Goal: Transaction & Acquisition: Purchase product/service

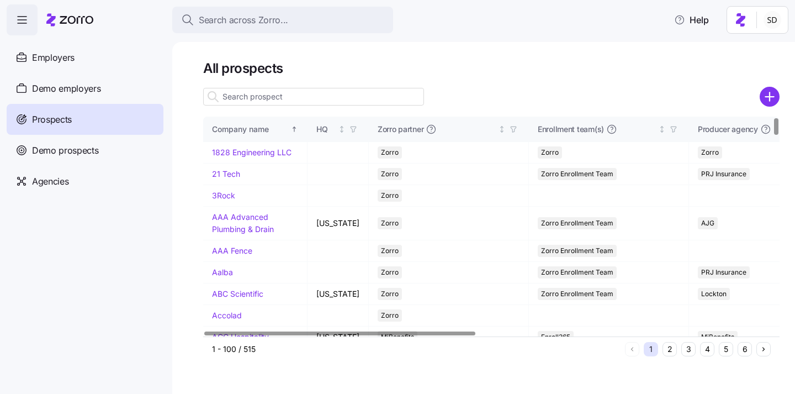
click at [285, 96] on input at bounding box center [313, 97] width 221 height 18
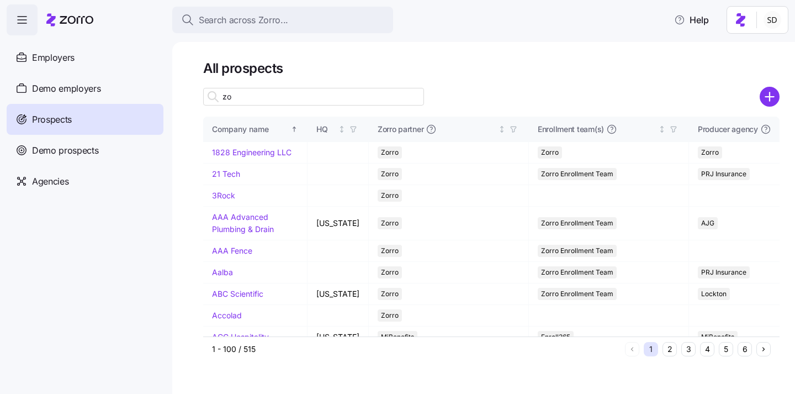
type input "z"
click at [771, 98] on circle "add icon" at bounding box center [770, 97] width 18 height 18
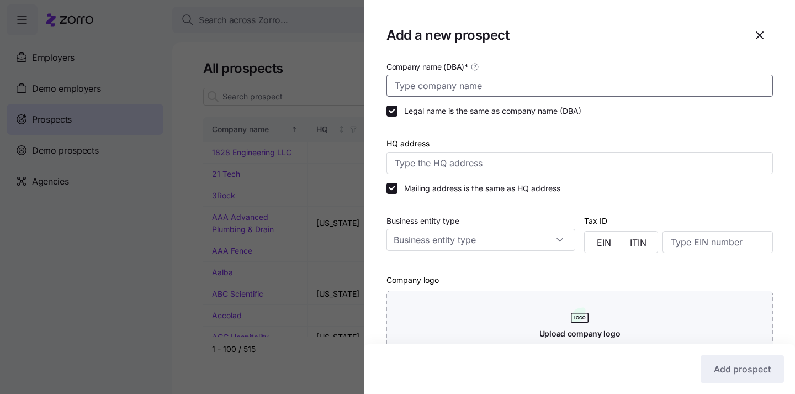
click at [426, 88] on input "Company name (DBA) *" at bounding box center [579, 86] width 386 height 22
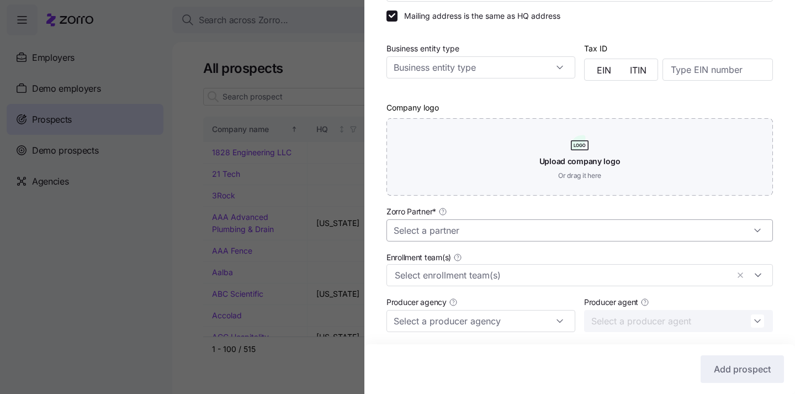
type input "Balance Physical Therapy"
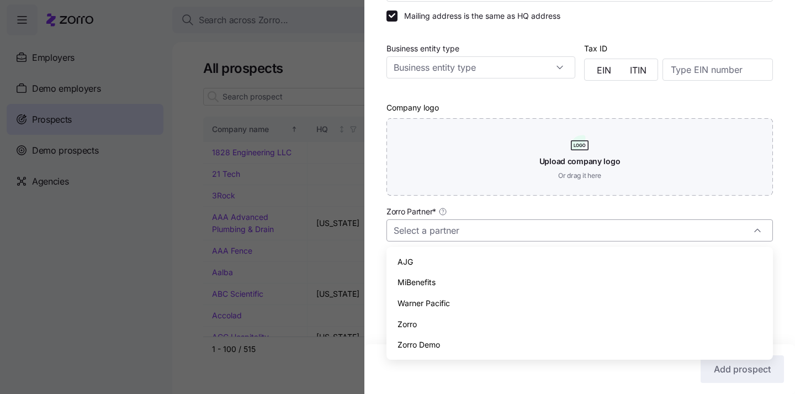
click at [458, 222] on input "Zorro Partner *" at bounding box center [579, 230] width 386 height 22
click at [454, 326] on div "Zorro" at bounding box center [580, 324] width 378 height 21
type input "Zorro"
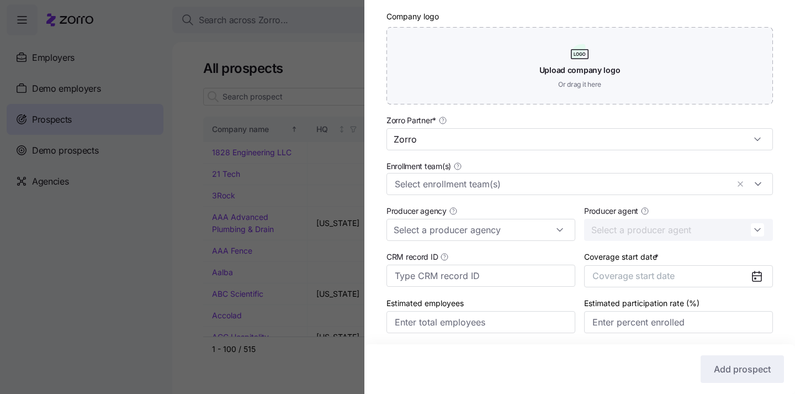
scroll to position [266, 0]
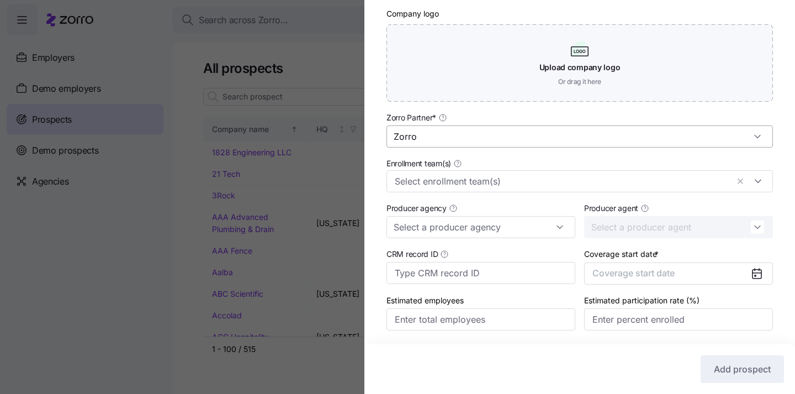
click at [449, 135] on input "Zorro" at bounding box center [579, 136] width 386 height 22
click at [459, 116] on div "Zorro Partner * Zorro" at bounding box center [579, 128] width 386 height 37
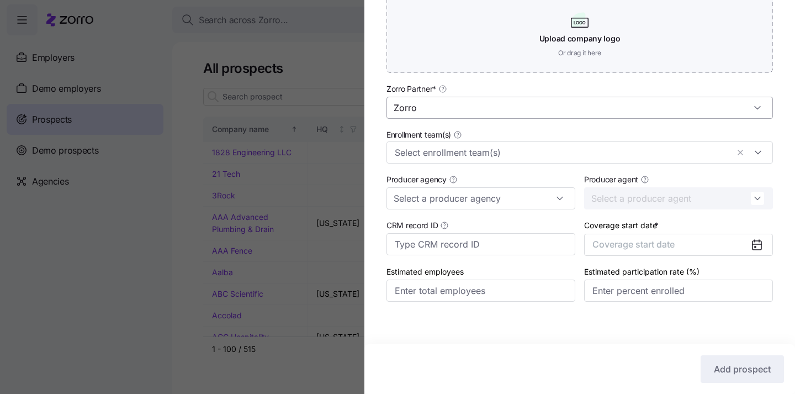
scroll to position [300, 0]
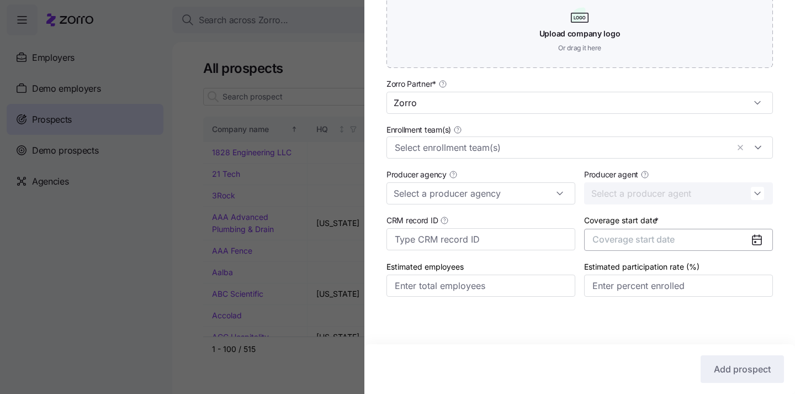
click at [626, 236] on span "Coverage start date" at bounding box center [633, 239] width 82 height 11
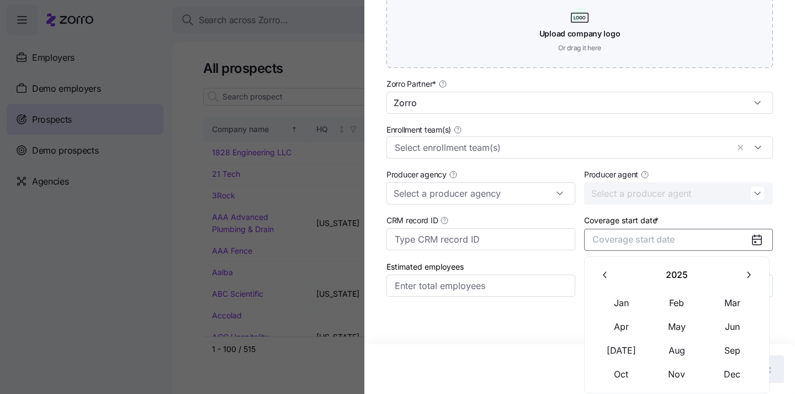
click at [744, 278] on icon "button" at bounding box center [748, 274] width 10 height 10
click at [620, 299] on button "Jan" at bounding box center [621, 302] width 55 height 23
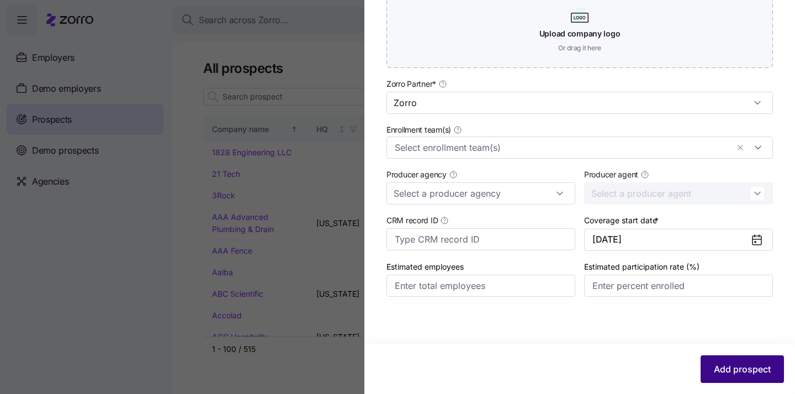
click at [715, 370] on span "Add prospect" at bounding box center [742, 368] width 57 height 13
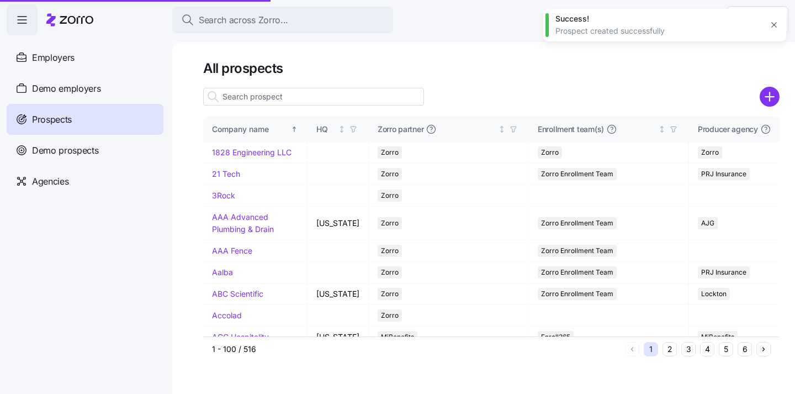
click at [309, 100] on input at bounding box center [313, 97] width 221 height 18
click at [272, 98] on input "balan" at bounding box center [313, 97] width 221 height 18
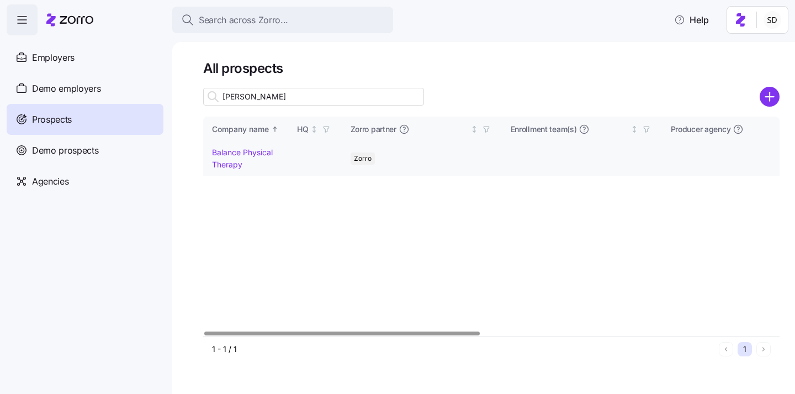
type input "balan"
click at [228, 152] on link "Balance Physical Therapy" at bounding box center [242, 158] width 61 height 22
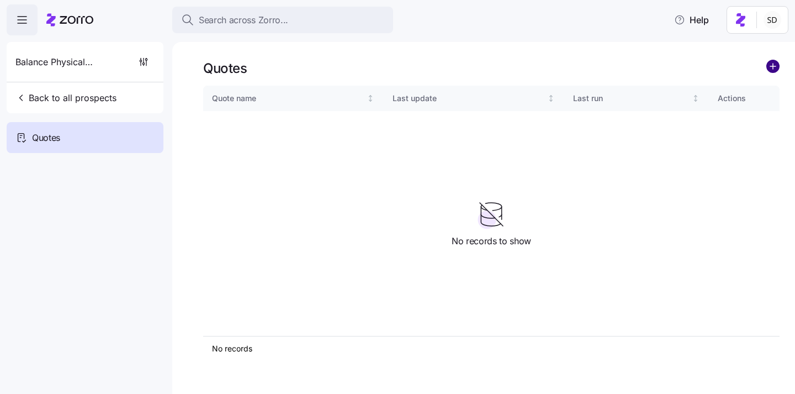
click at [771, 68] on circle "add icon" at bounding box center [773, 66] width 12 height 12
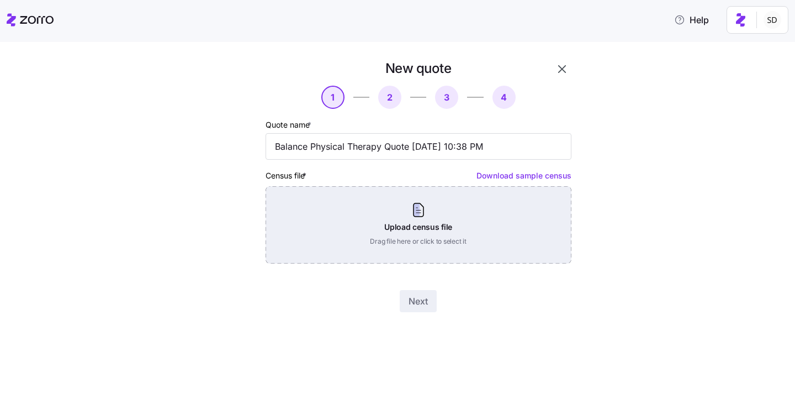
click at [420, 224] on div "Upload census file Drag file here or click to select it" at bounding box center [419, 224] width 306 height 77
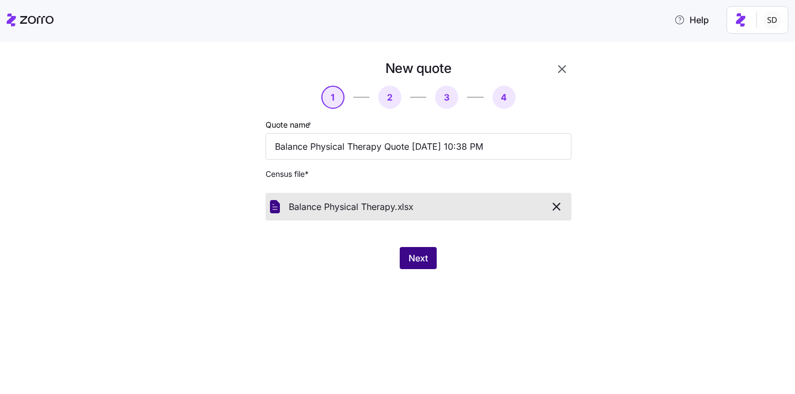
click at [423, 267] on button "Next" at bounding box center [418, 258] width 37 height 22
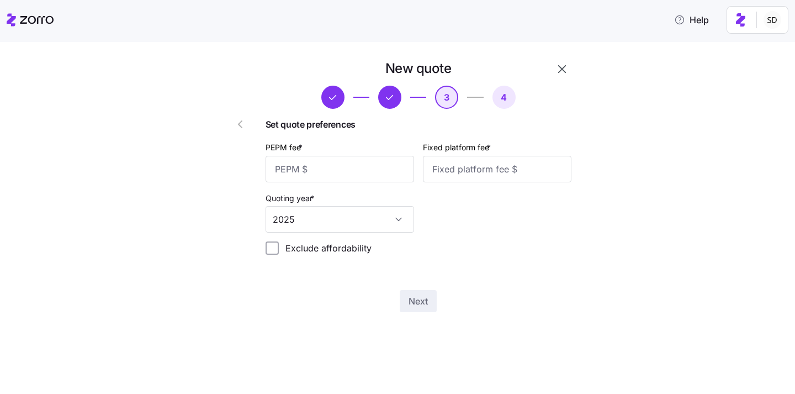
click at [332, 155] on div "PEPM fee *" at bounding box center [340, 161] width 148 height 42
click at [331, 163] on input "PEPM fee *" at bounding box center [340, 169] width 148 height 26
type input "50"
click at [473, 177] on input "Fixed platform fee *" at bounding box center [497, 169] width 148 height 26
type input "100"
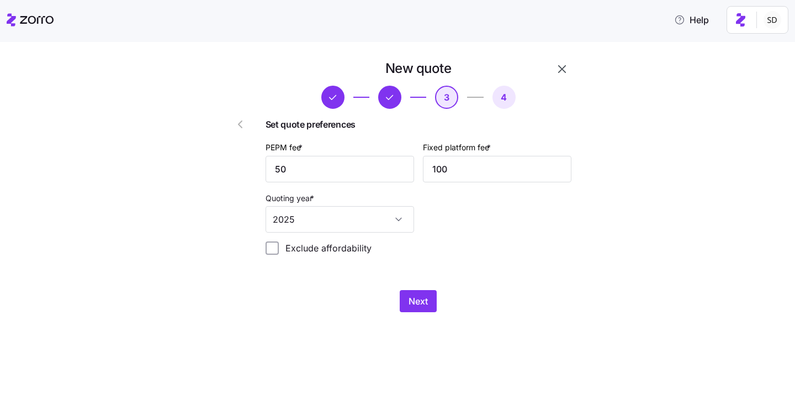
click at [495, 262] on div "Set quote preferences PEPM fee * 50 Fixed platform fee * 100 Quoting year * 202…" at bounding box center [419, 191] width 306 height 146
click at [418, 298] on span "Next" at bounding box center [418, 300] width 19 height 13
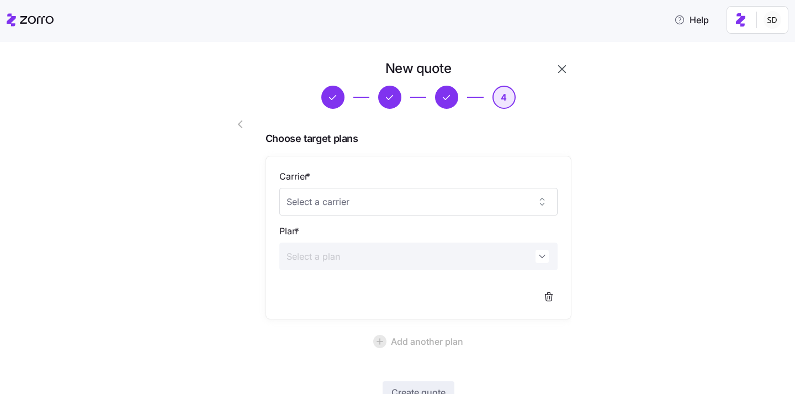
scroll to position [82, 0]
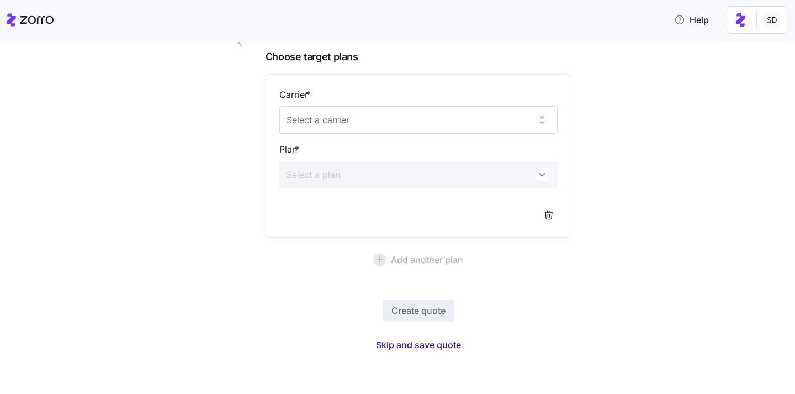
click at [417, 344] on span "Skip and save quote" at bounding box center [418, 344] width 85 height 13
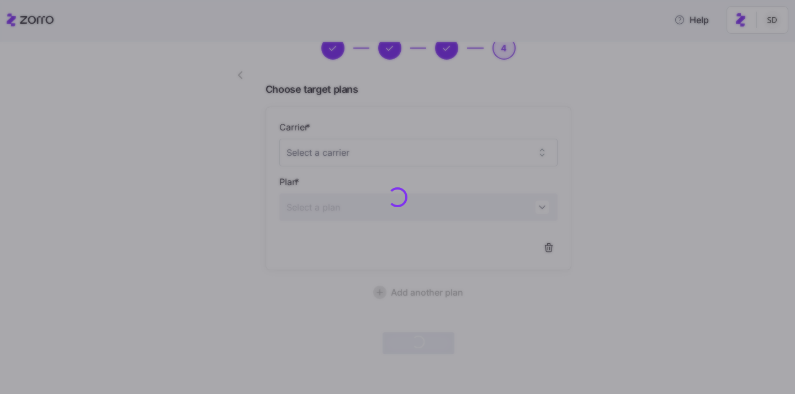
scroll to position [49, 0]
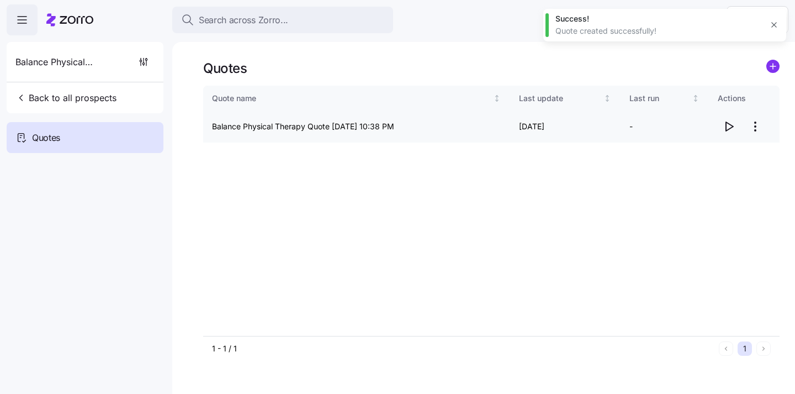
click at [726, 126] on icon "button" at bounding box center [728, 126] width 13 height 13
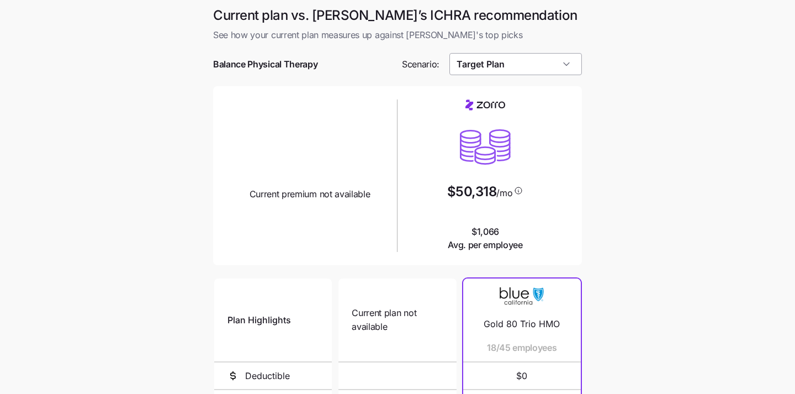
click at [558, 65] on input "Target Plan" at bounding box center [515, 64] width 133 height 22
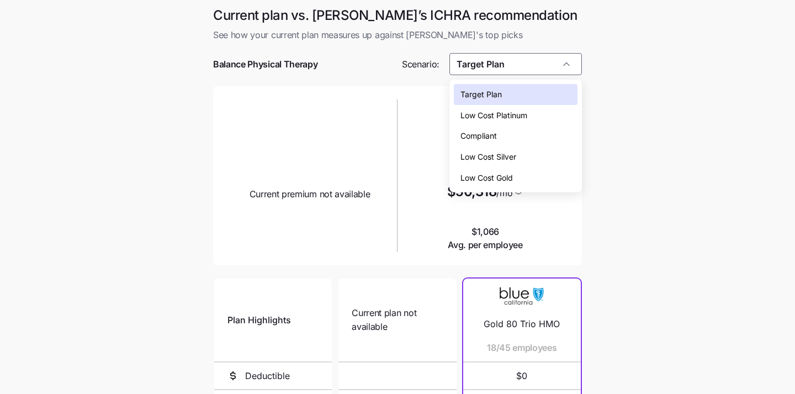
click at [536, 150] on div "Low Cost Silver" at bounding box center [516, 156] width 124 height 21
type input "Low Cost Silver"
